Goal: Check status: Check status

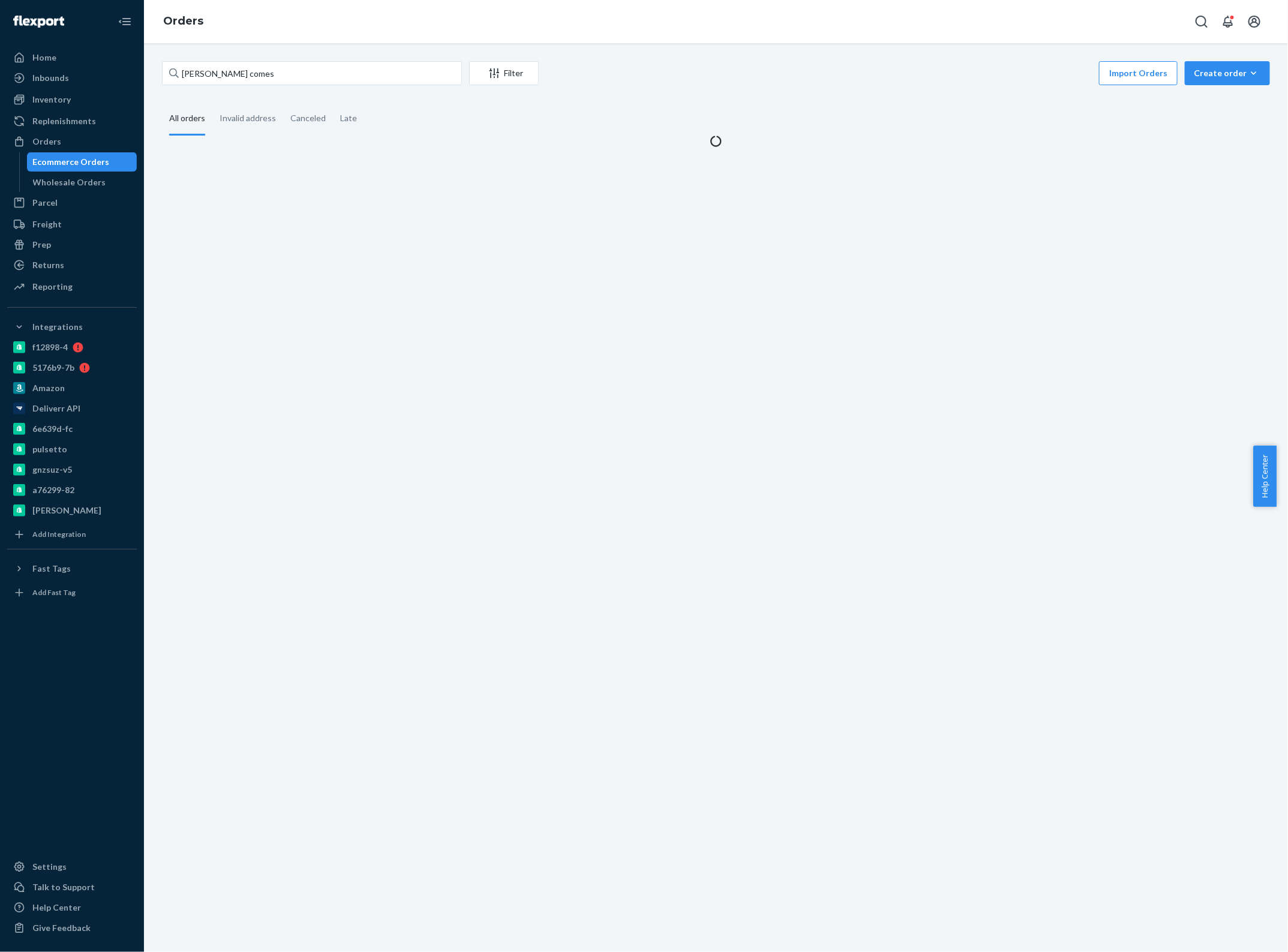
type input "[PERSON_NAME] comes"
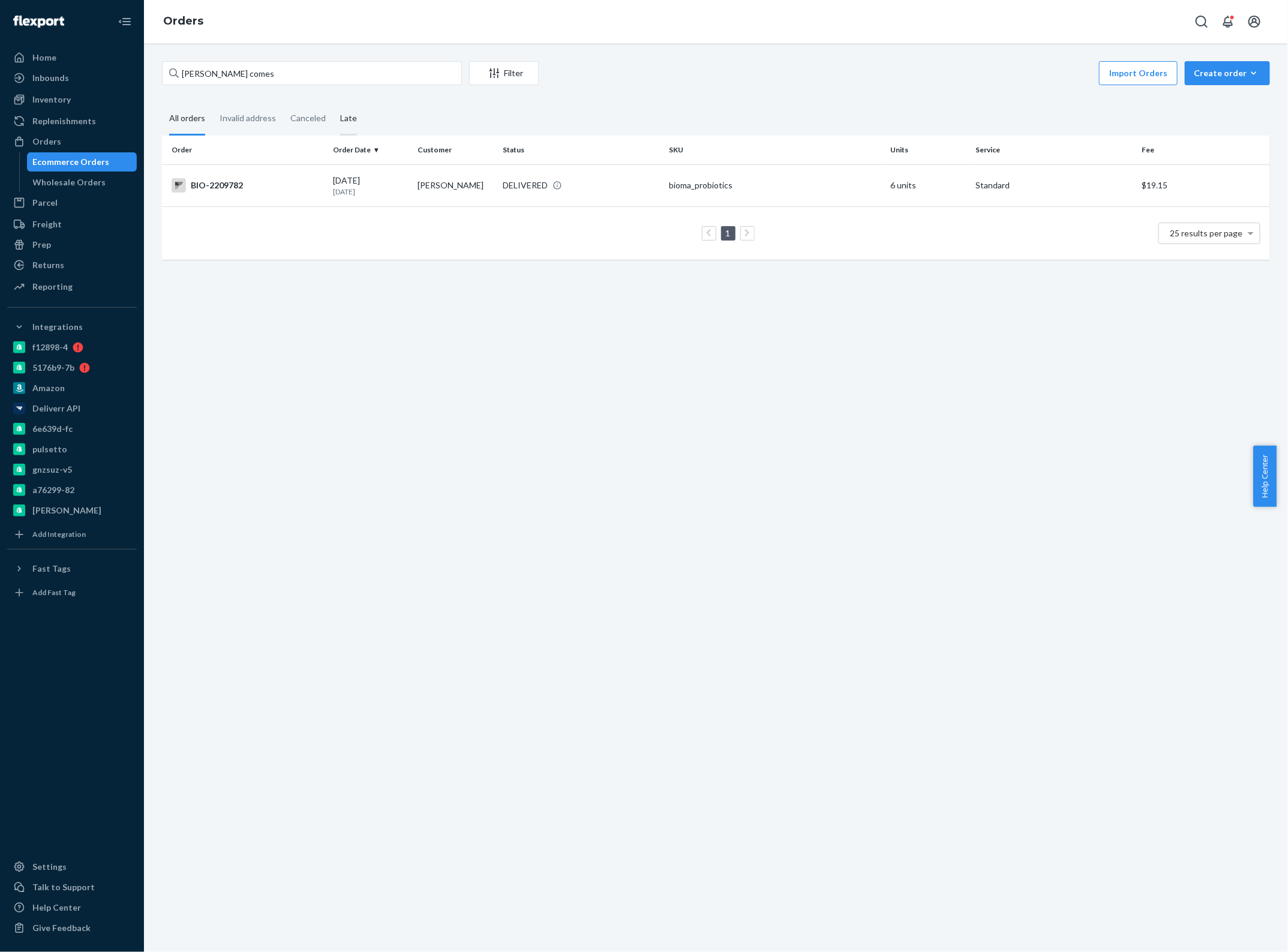
click at [340, 117] on div "Late" at bounding box center [348, 119] width 17 height 33
click at [333, 103] on input "Late" at bounding box center [333, 103] width 0 height 0
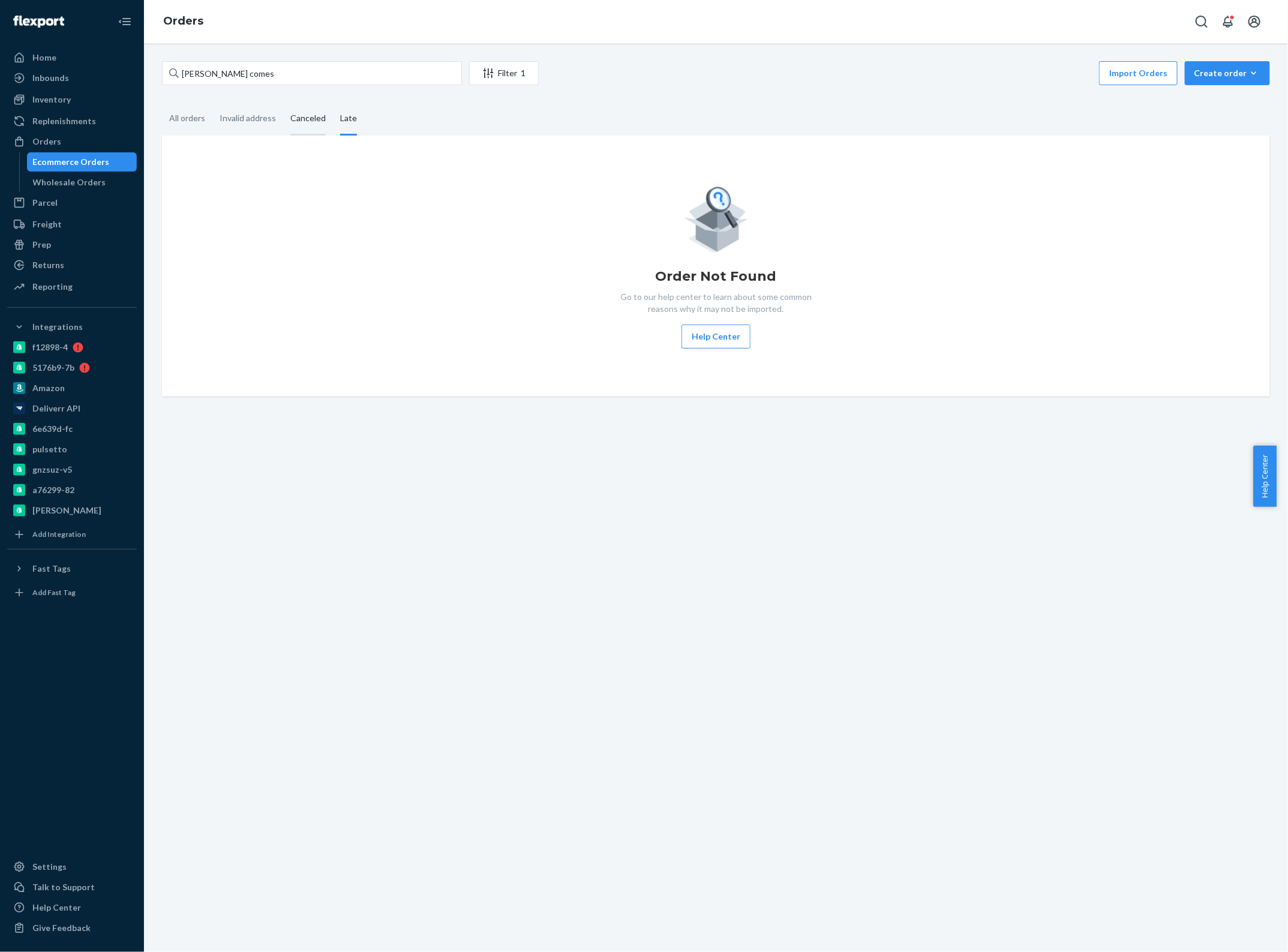
click at [290, 122] on div "Canceled" at bounding box center [308, 119] width 35 height 33
click at [283, 103] on input "Canceled" at bounding box center [283, 103] width 0 height 0
click at [258, 122] on div "Invalid address" at bounding box center [248, 119] width 56 height 33
click at [212, 103] on input "Invalid address" at bounding box center [212, 103] width 0 height 0
click at [198, 120] on div "All orders" at bounding box center [187, 119] width 36 height 33
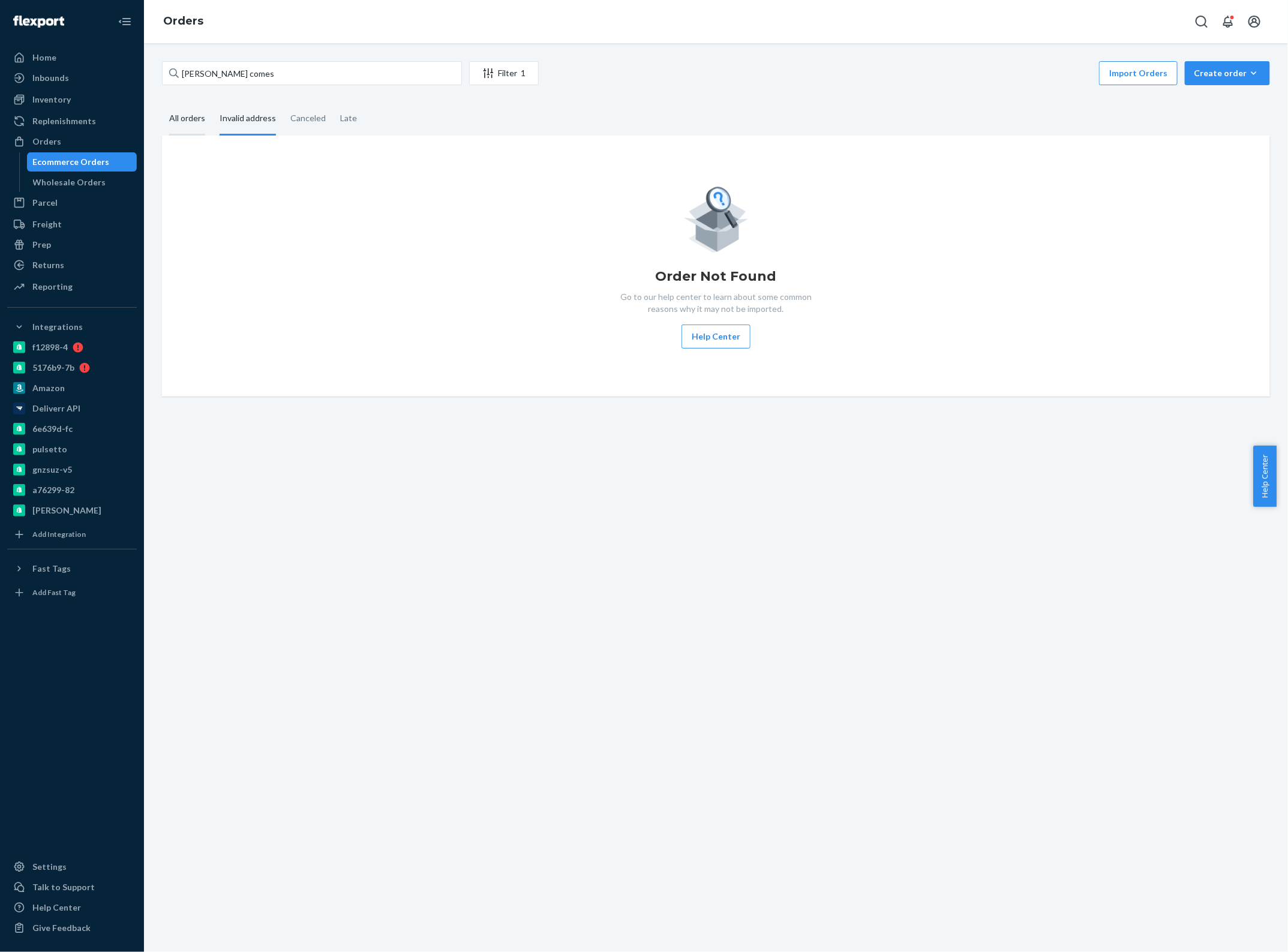
click at [162, 103] on input "All orders" at bounding box center [162, 103] width 0 height 0
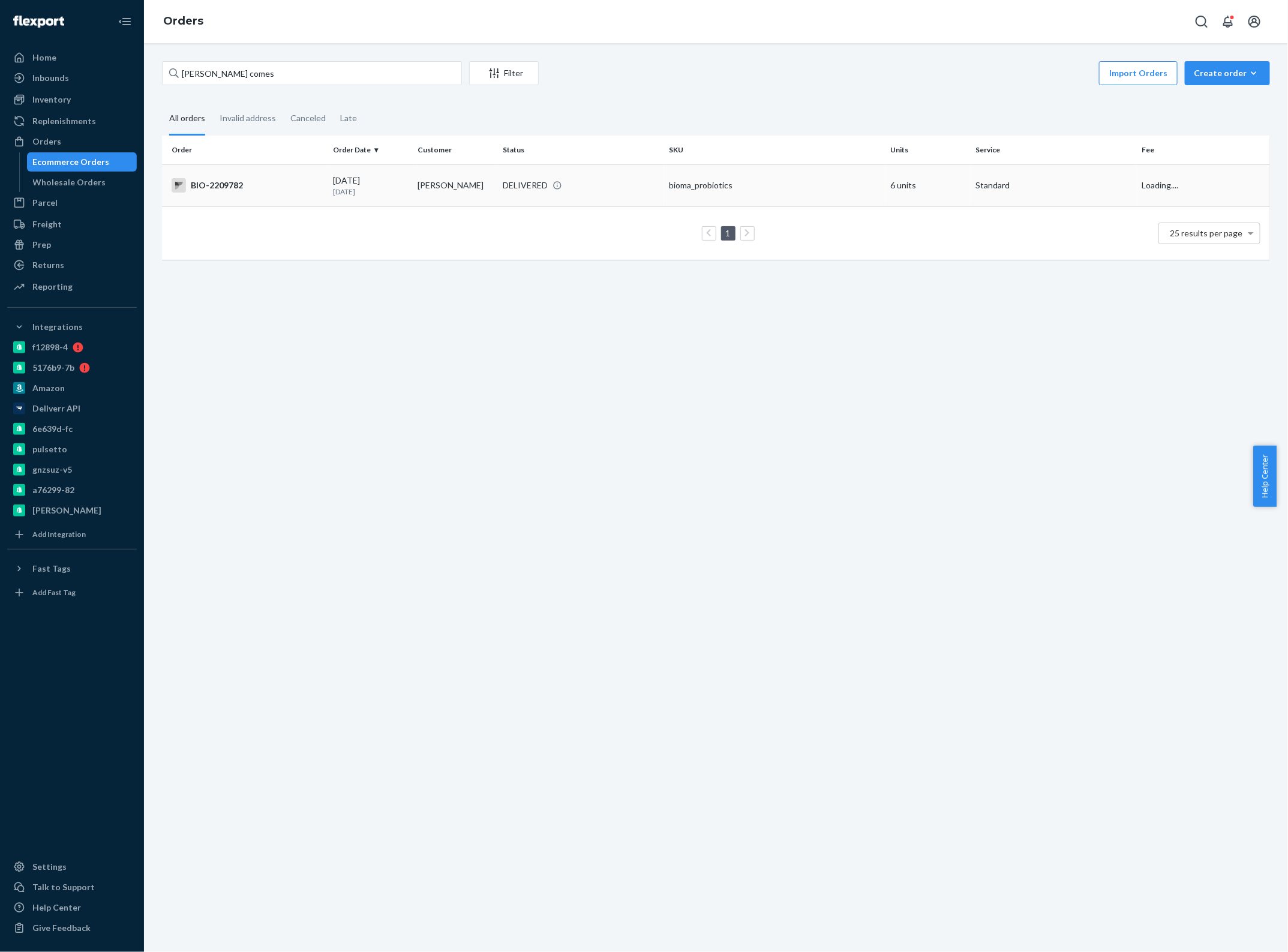
click at [310, 187] on div "BIO-2209782" at bounding box center [248, 186] width 152 height 14
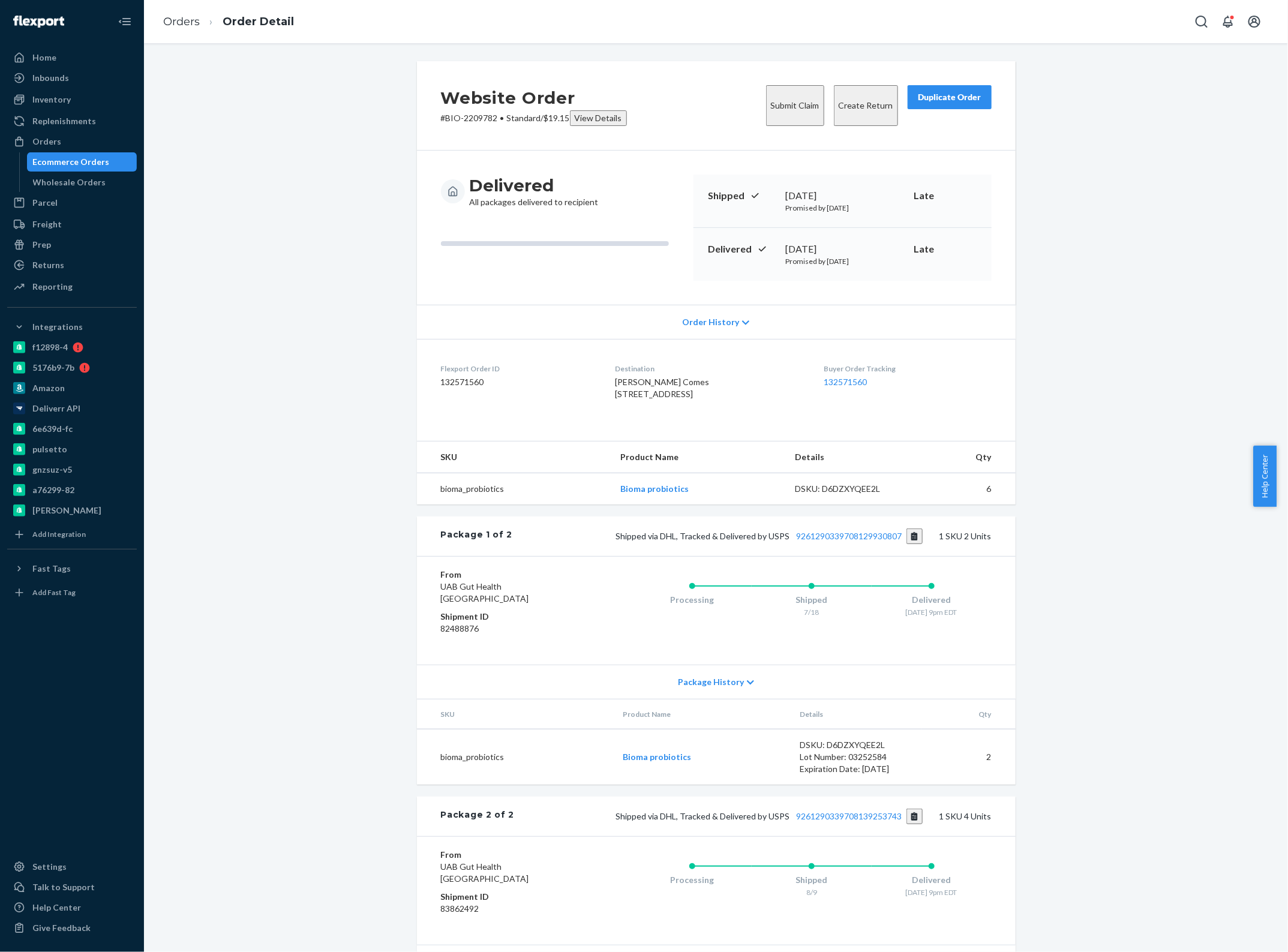
click at [747, 687] on icon at bounding box center [750, 682] width 7 height 8
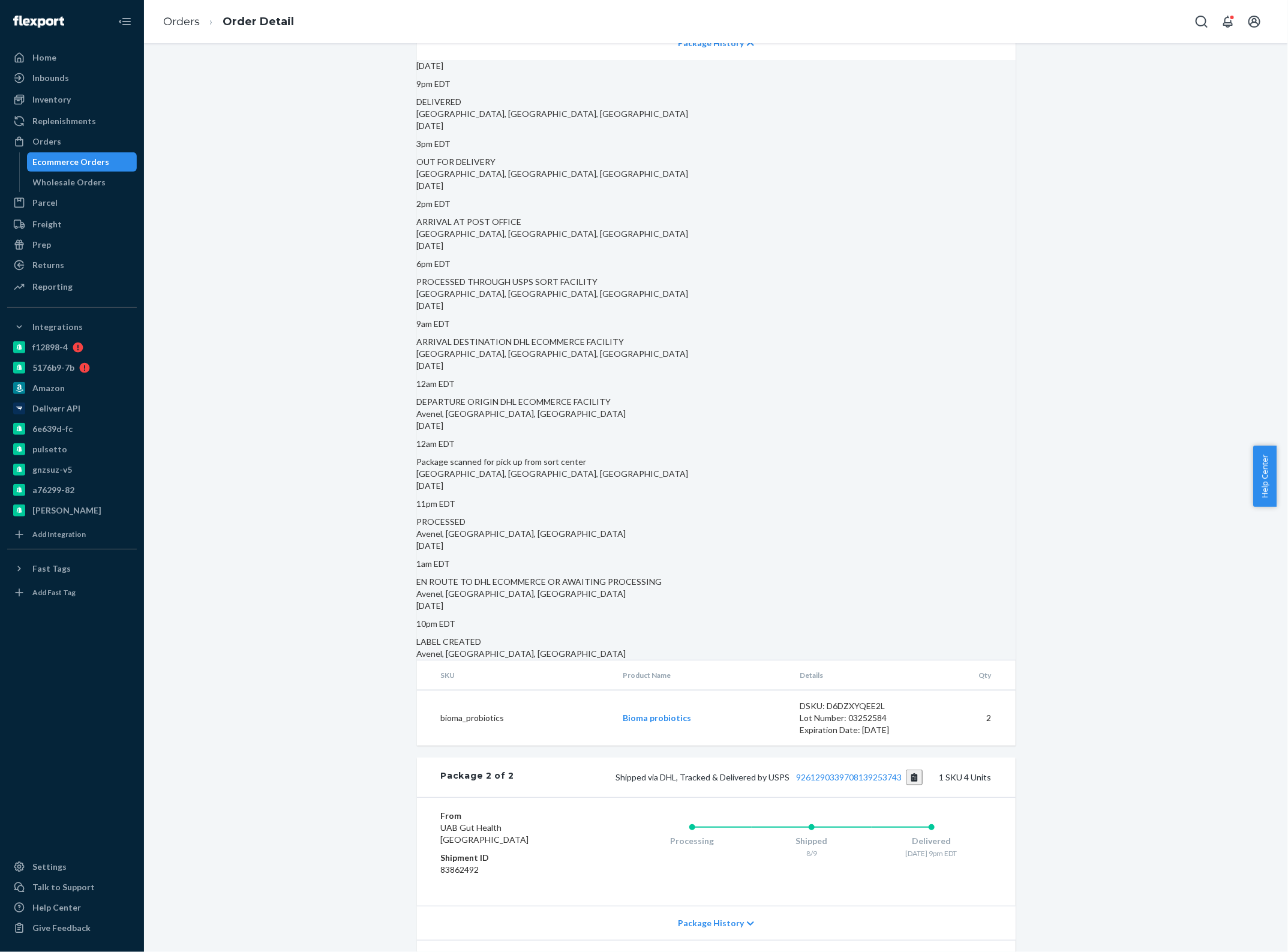
scroll to position [642, 0]
click at [853, 768] on link "9261290339708139253743" at bounding box center [849, 774] width 106 height 10
click at [733, 913] on span "Package History" at bounding box center [710, 919] width 66 height 12
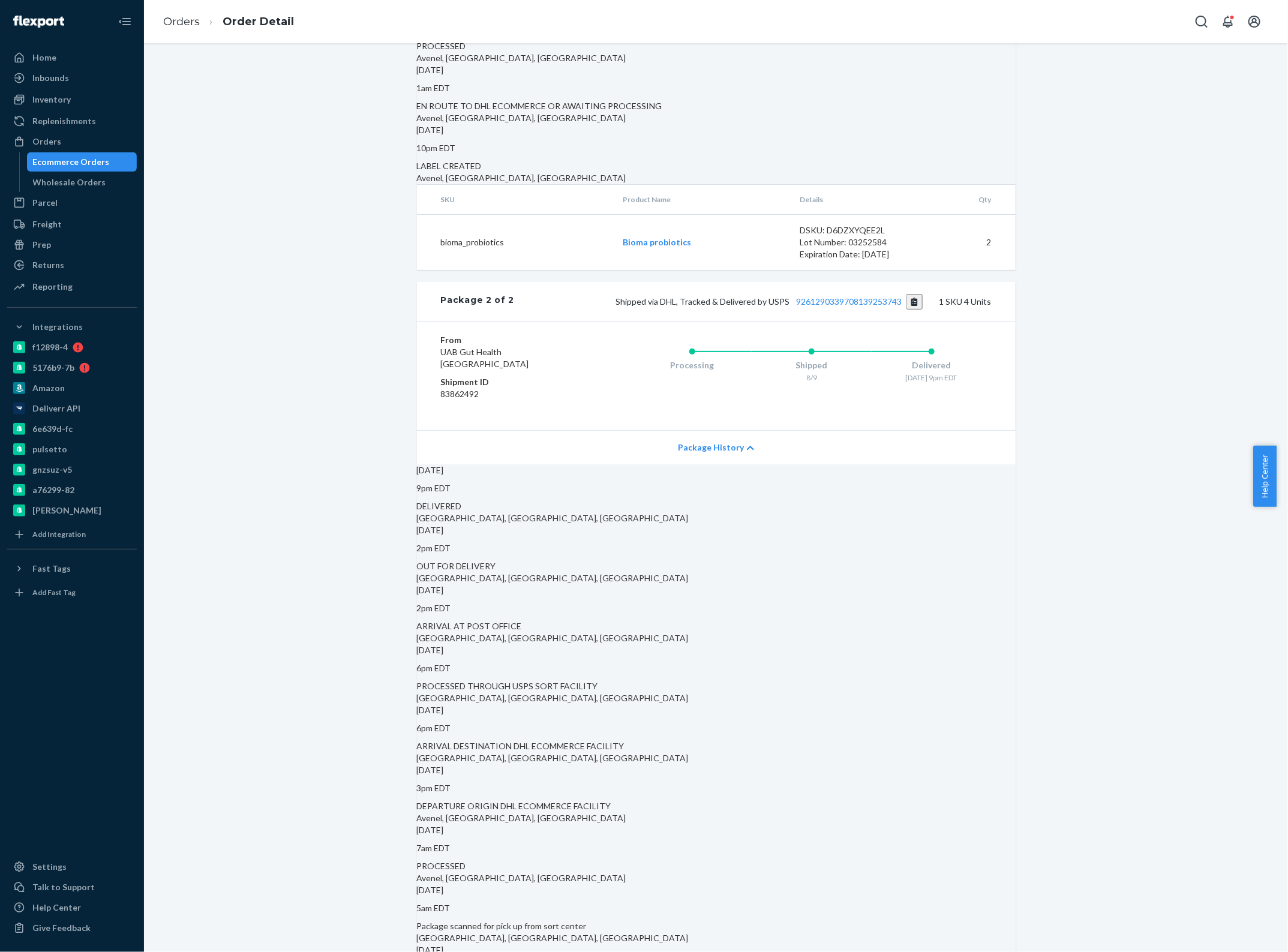
scroll to position [1106, 0]
